Goal: Information Seeking & Learning: Stay updated

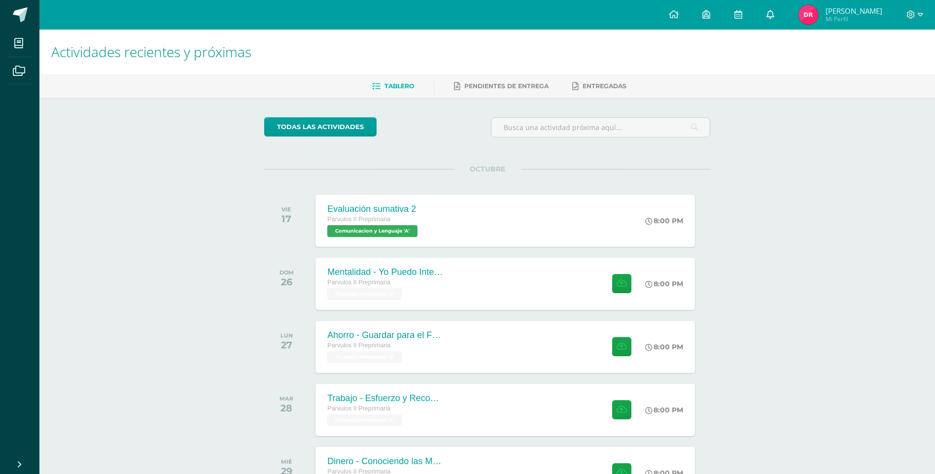
click at [766, 11] on icon at bounding box center [770, 14] width 8 height 9
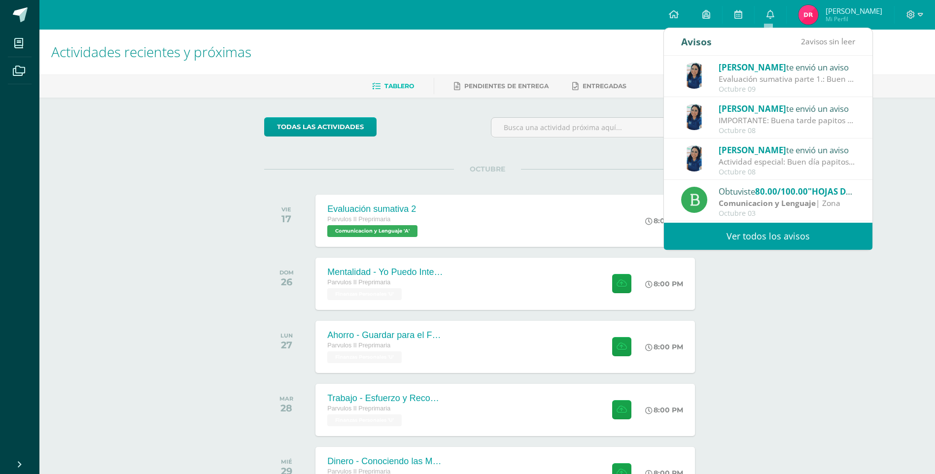
click at [780, 80] on div "Evaluación sumativa parte 1.: Buen día papitos y mamitas, un gusto saludarlos. …" at bounding box center [786, 78] width 137 height 11
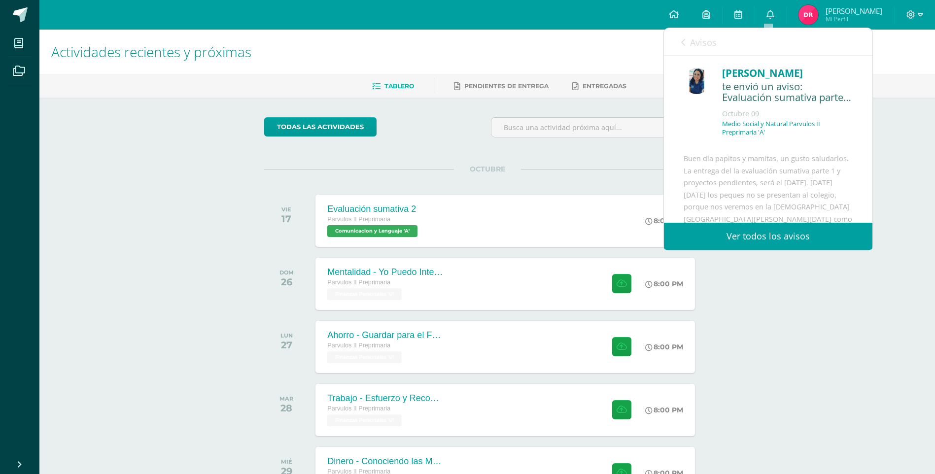
scroll to position [49, 0]
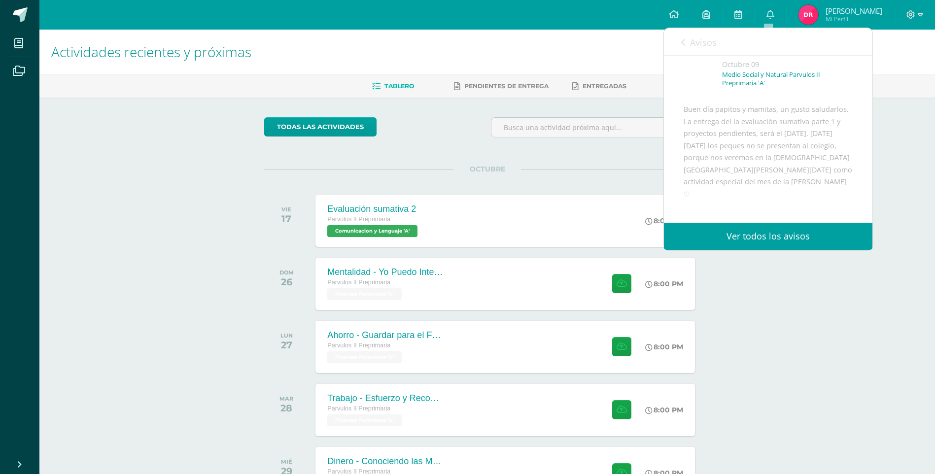
drag, startPoint x: 691, startPoint y: 43, endPoint x: 704, endPoint y: 59, distance: 20.0
click at [692, 43] on span "Avisos" at bounding box center [703, 42] width 27 height 12
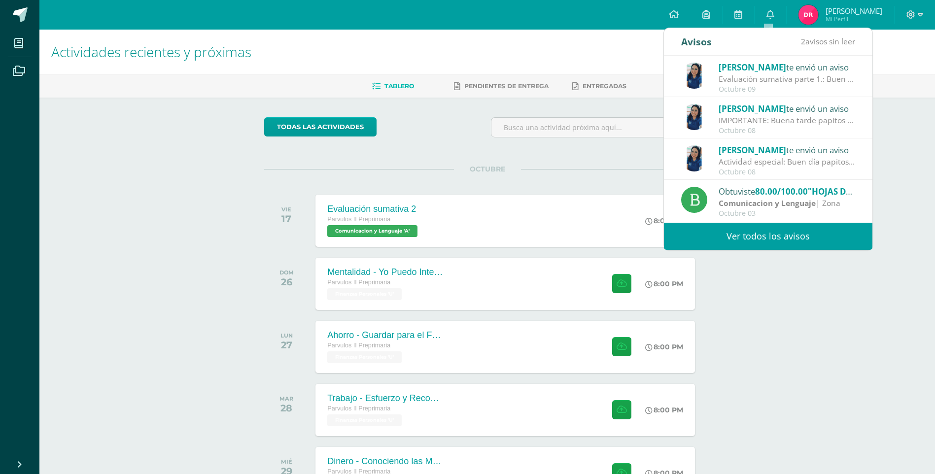
click at [786, 114] on div "[PERSON_NAME] te envió un aviso" at bounding box center [786, 108] width 137 height 13
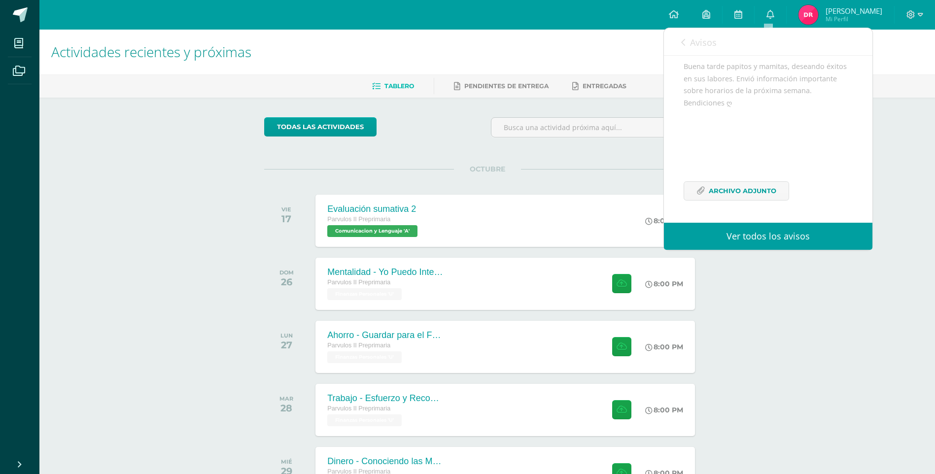
scroll to position [116, 0]
click at [750, 189] on span "Archivo Adjunto" at bounding box center [741, 191] width 67 height 18
click at [679, 36] on div "Avisos 2 avisos sin leer Avisos" at bounding box center [768, 42] width 208 height 28
click at [694, 48] on span "Avisos" at bounding box center [703, 42] width 27 height 12
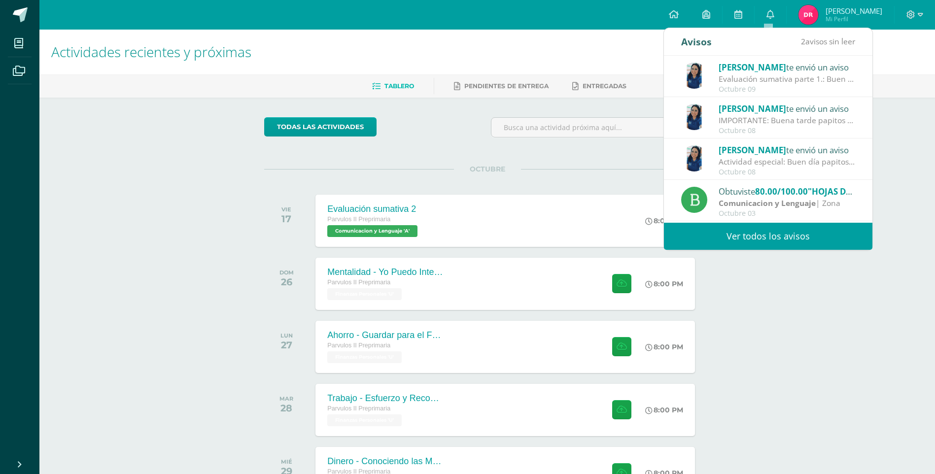
click at [765, 158] on div "Actividad especial: Buen día papitos y manitas. Deseando éxitos en sus activida…" at bounding box center [786, 161] width 137 height 11
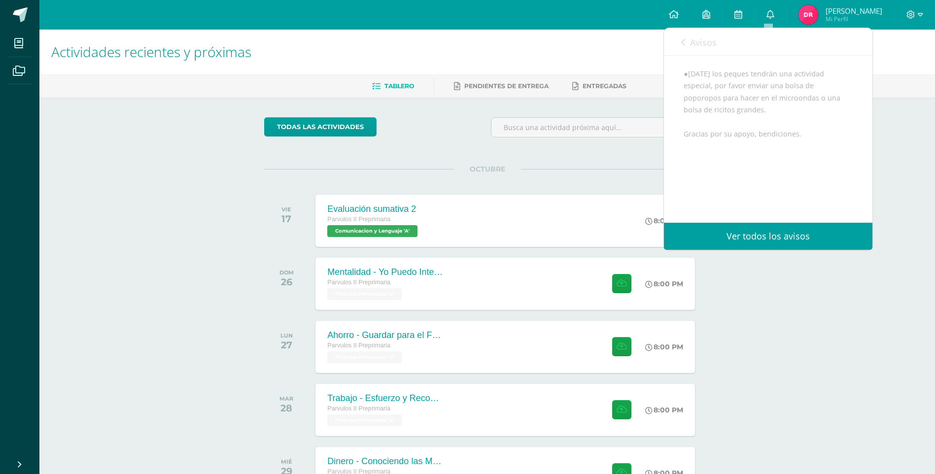
scroll to position [0, 0]
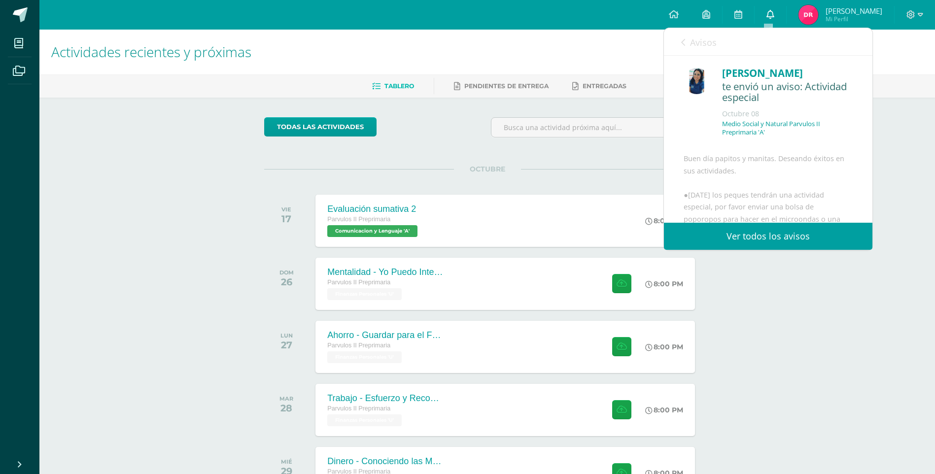
click at [768, 12] on icon at bounding box center [770, 14] width 8 height 9
